Goal: Transaction & Acquisition: Purchase product/service

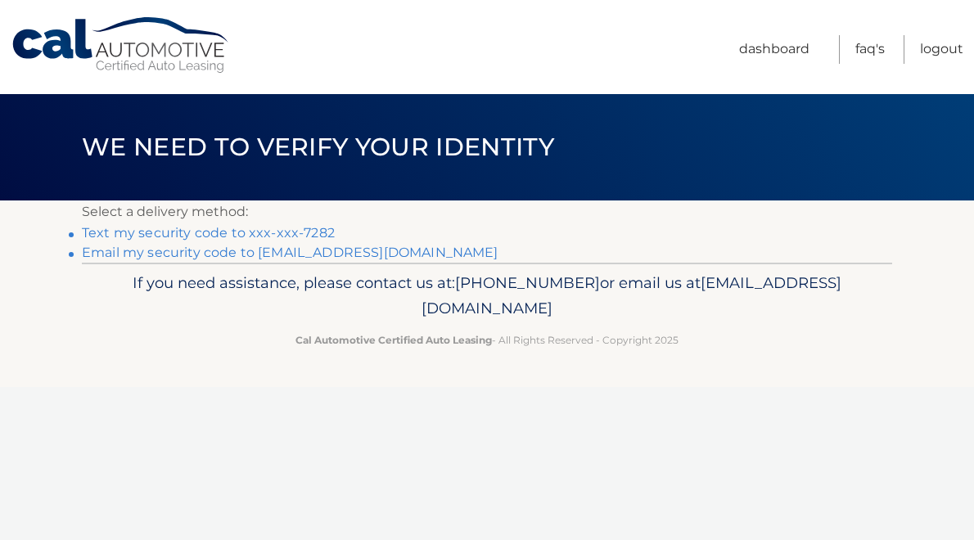
click at [317, 228] on link "Text my security code to xxx-xxx-7282" at bounding box center [208, 233] width 253 height 16
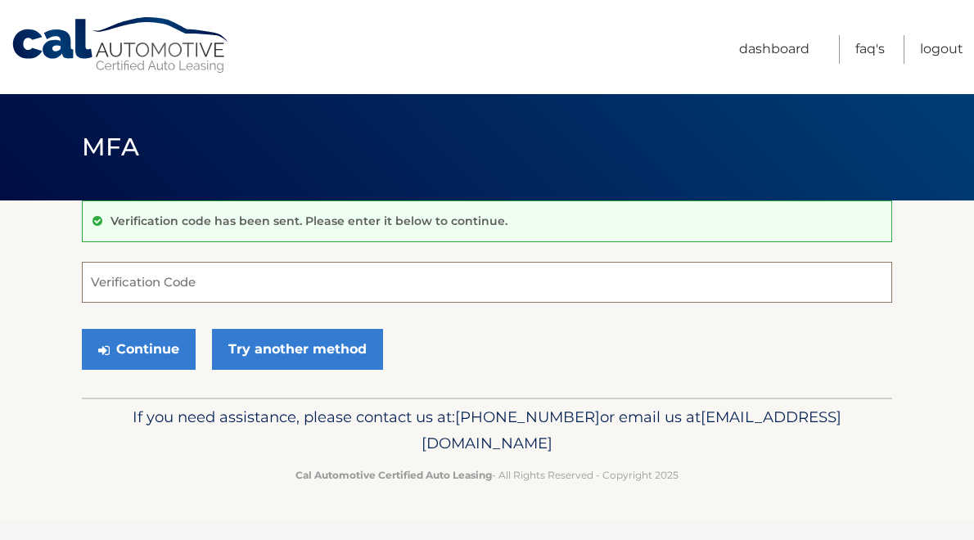
click at [133, 278] on input "Verification Code" at bounding box center [487, 282] width 810 height 41
type input "641182"
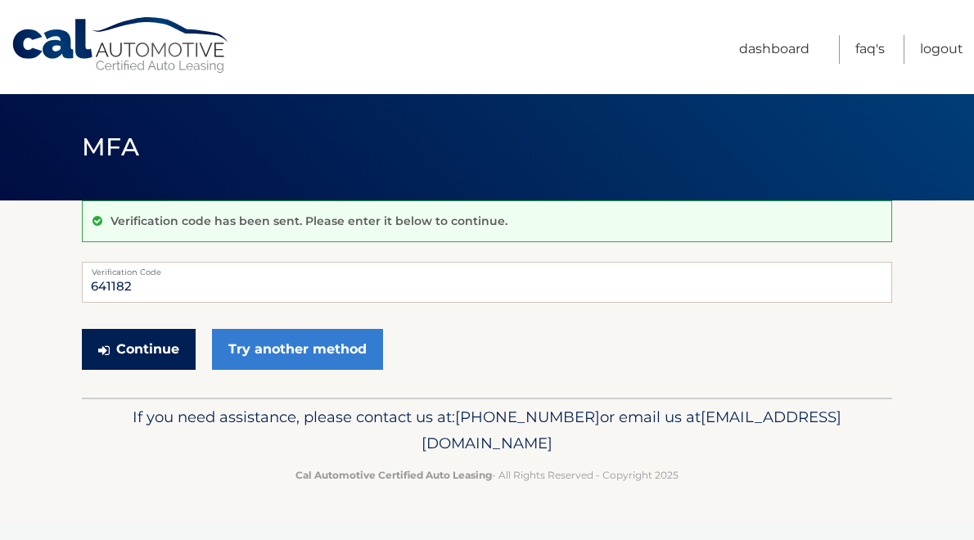
click at [137, 340] on button "Continue" at bounding box center [139, 349] width 114 height 41
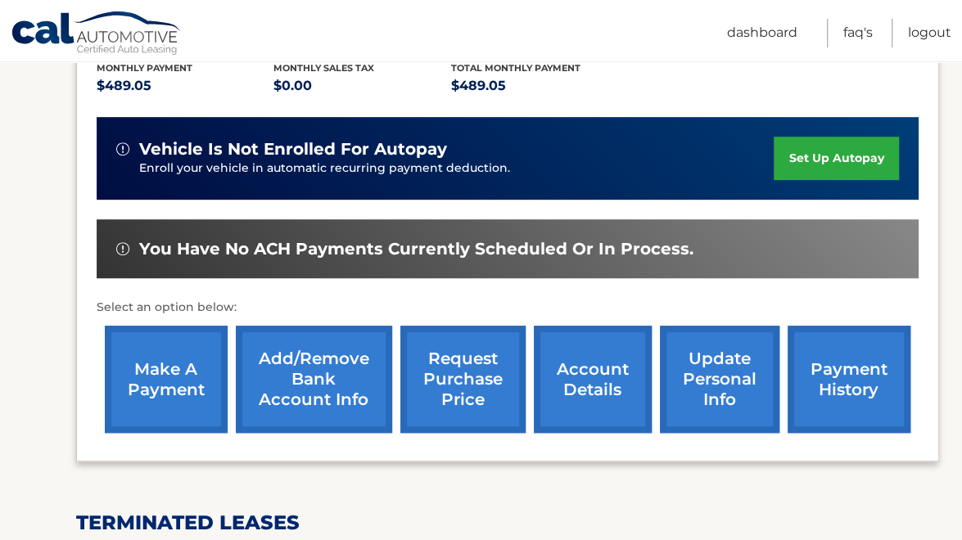
scroll to position [360, 0]
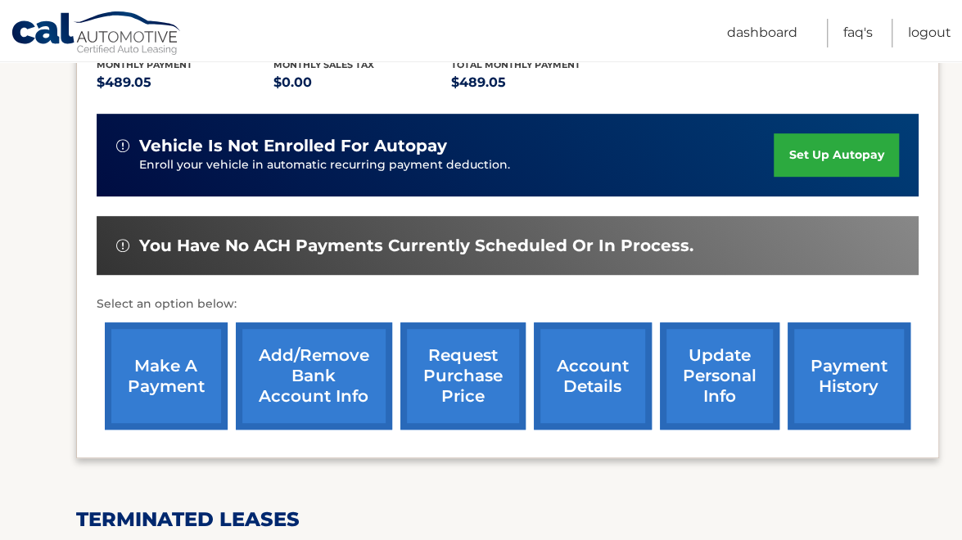
click at [165, 367] on link "make a payment" at bounding box center [166, 375] width 123 height 107
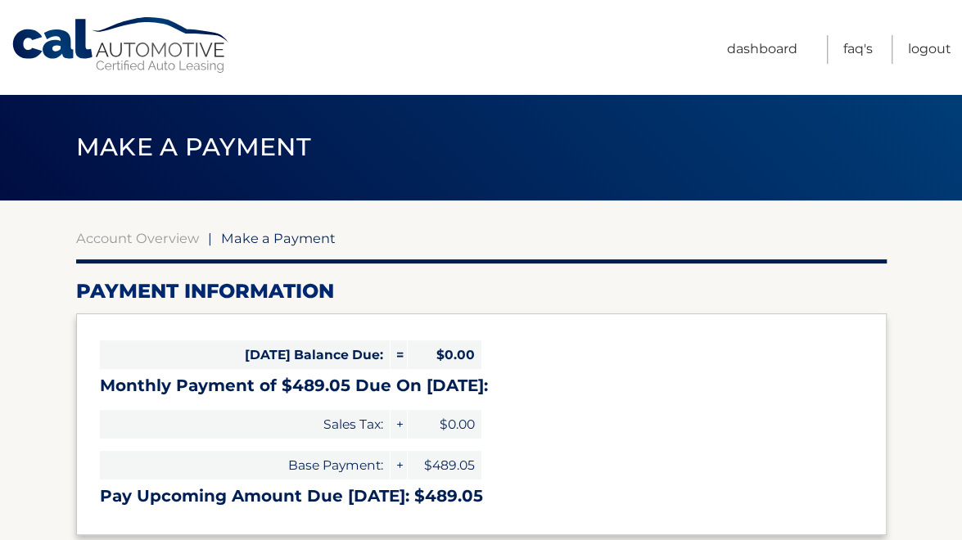
select select "NjAxNDRlNTQtMzRhNi00OThlLTgyYTQtMTZlYmIzYTNhNTIw"
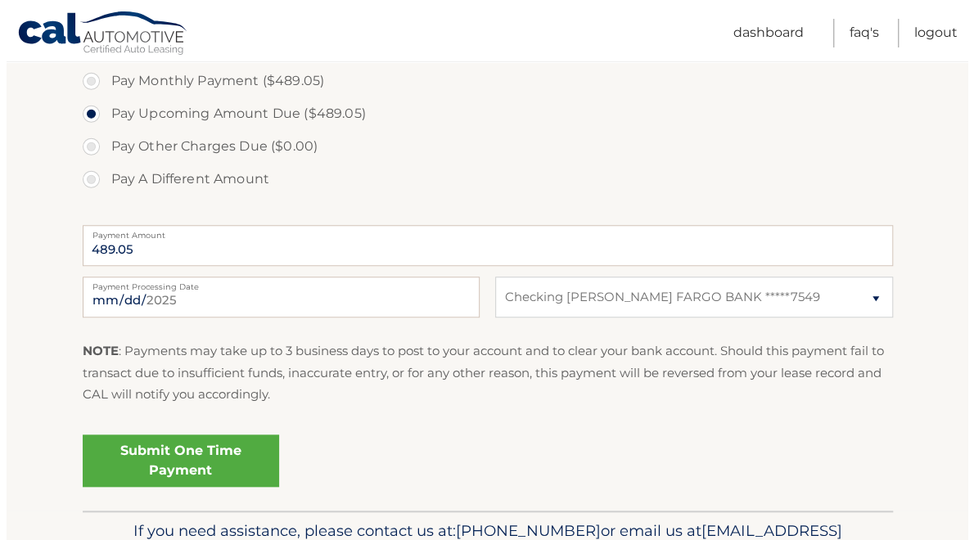
scroll to position [567, 0]
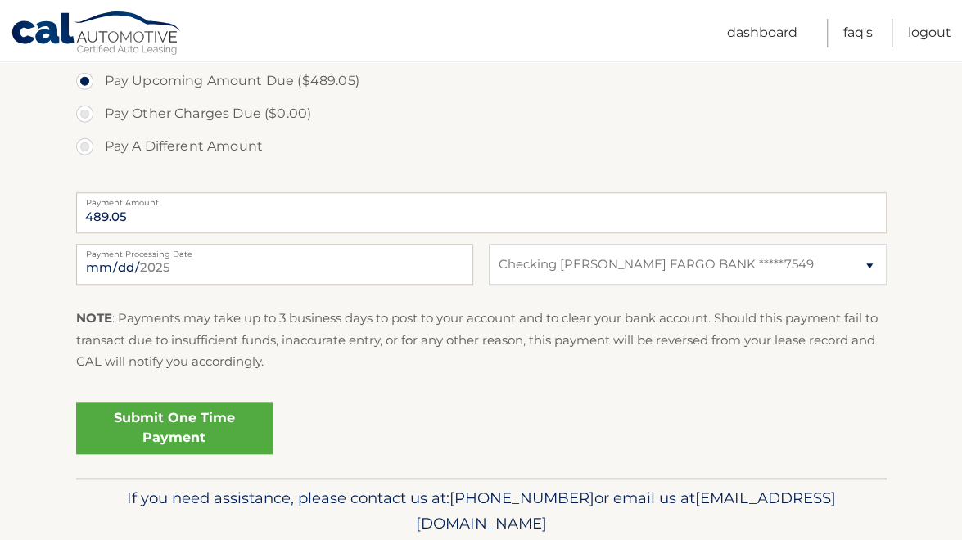
click at [198, 417] on link "Submit One Time Payment" at bounding box center [174, 428] width 196 height 52
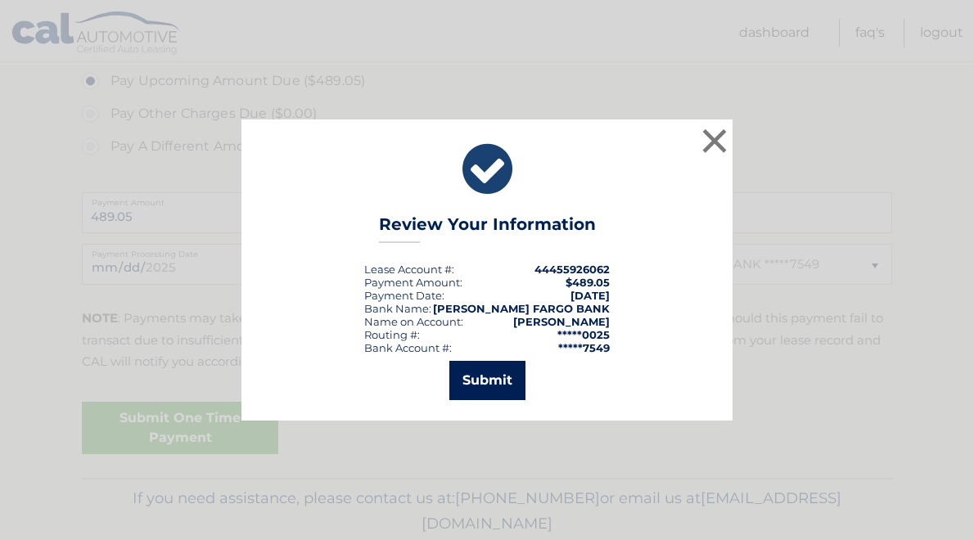
click at [488, 377] on button "Submit" at bounding box center [487, 380] width 76 height 39
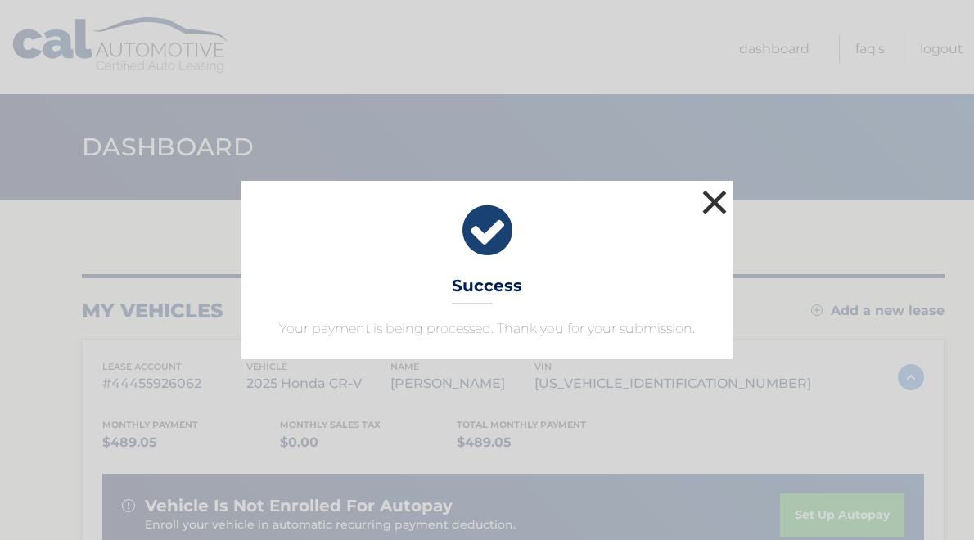
click at [710, 196] on button "×" at bounding box center [714, 202] width 33 height 33
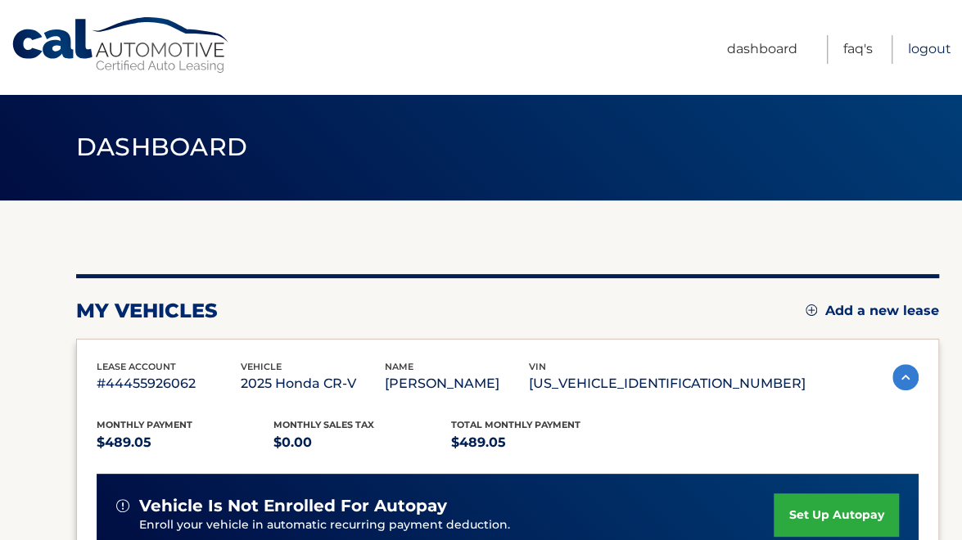
click at [925, 47] on link "Logout" at bounding box center [929, 49] width 43 height 29
